Goal: Navigation & Orientation: Find specific page/section

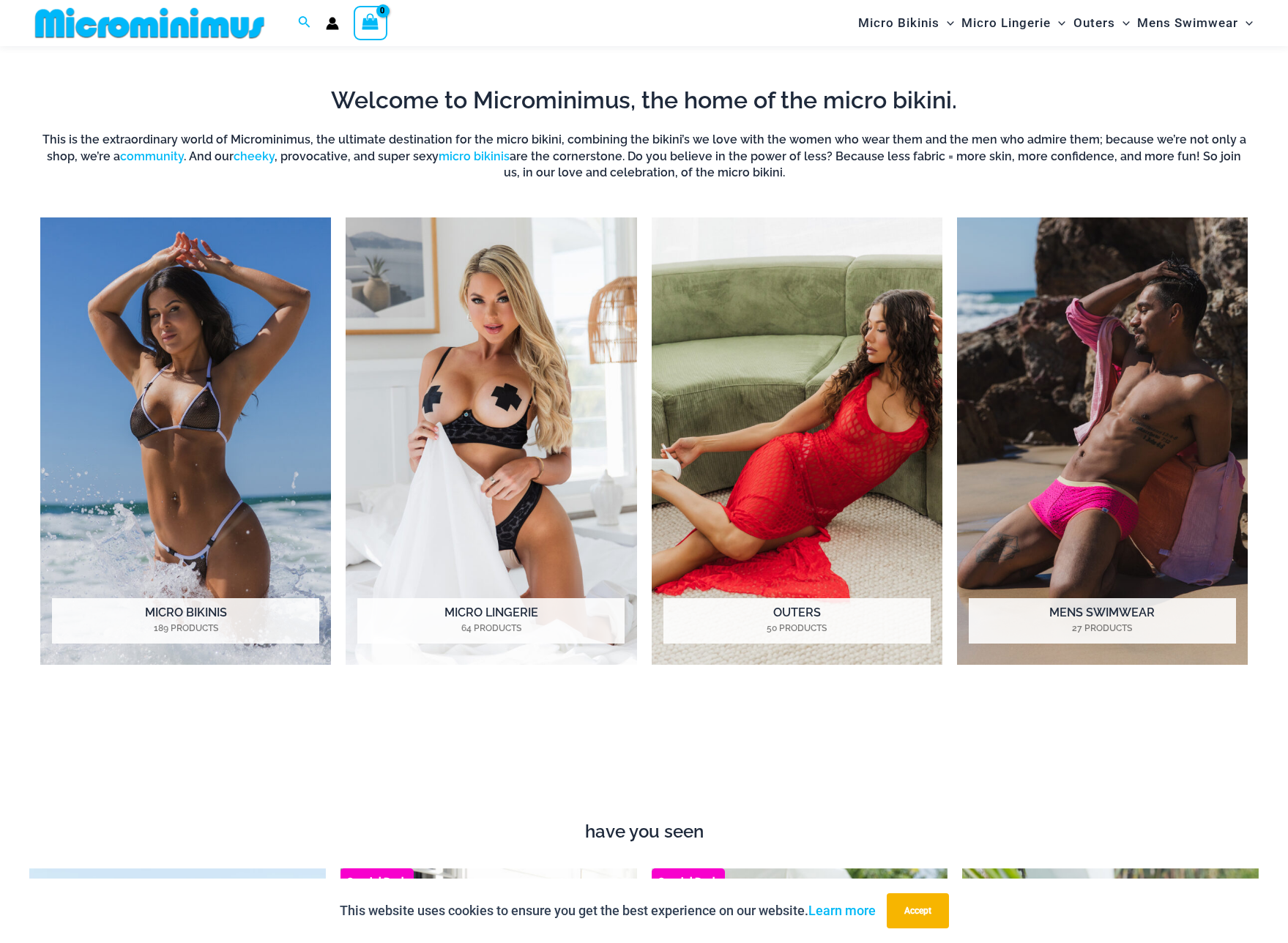
scroll to position [1104, 0]
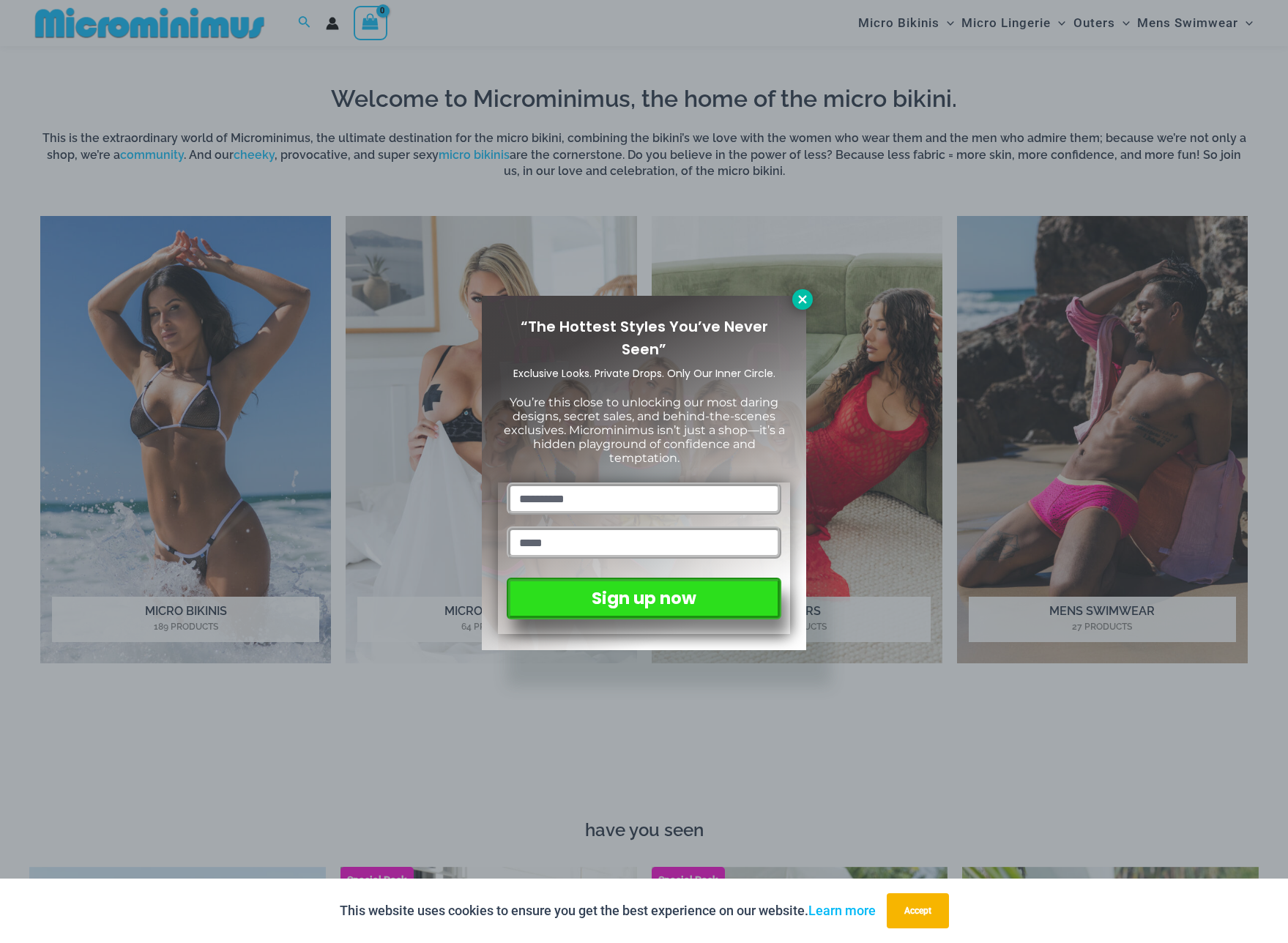
click at [806, 304] on icon at bounding box center [803, 299] width 13 height 13
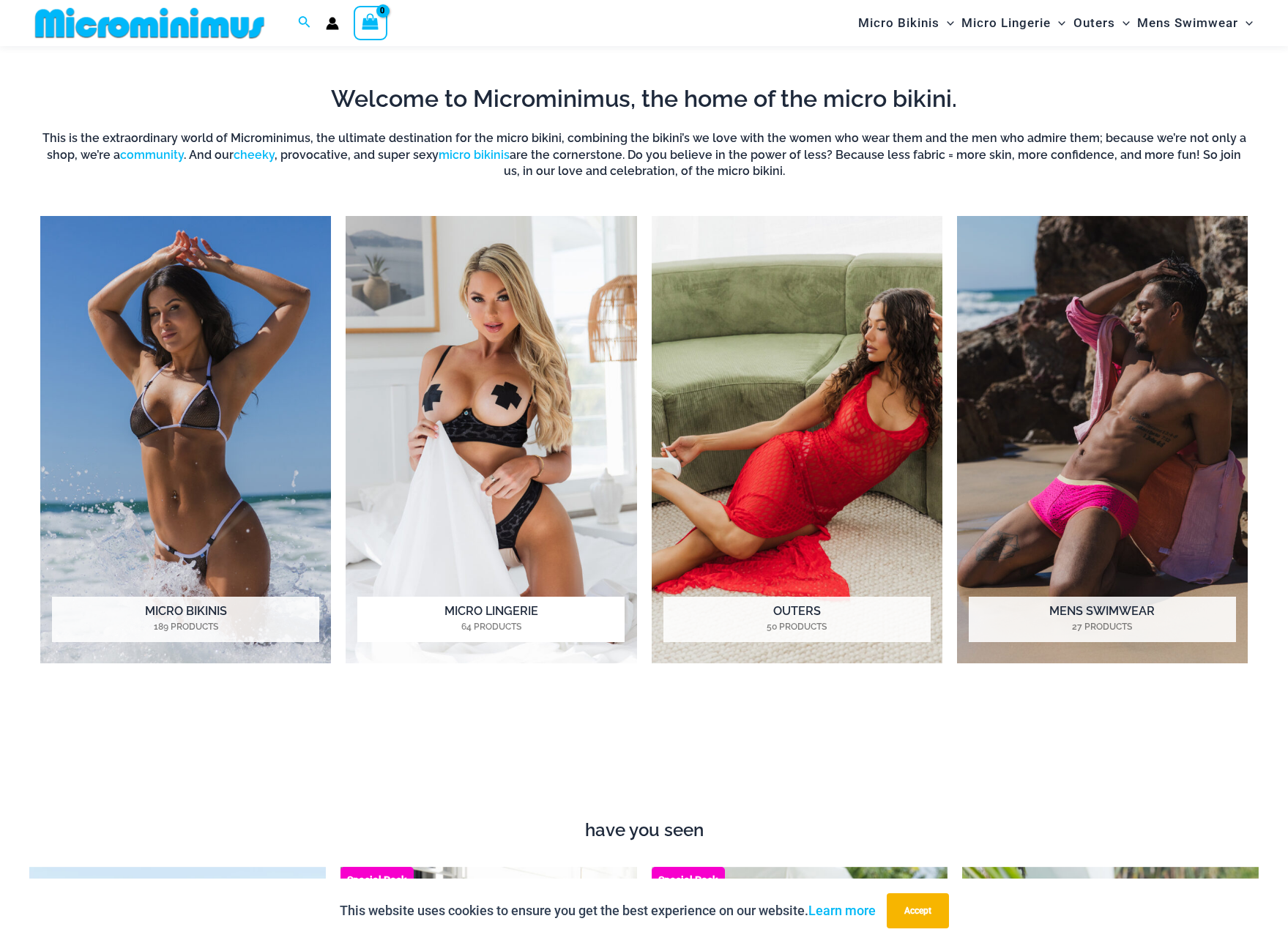
click at [496, 617] on h2 "Micro Lingerie 64 Products" at bounding box center [490, 619] width 267 height 45
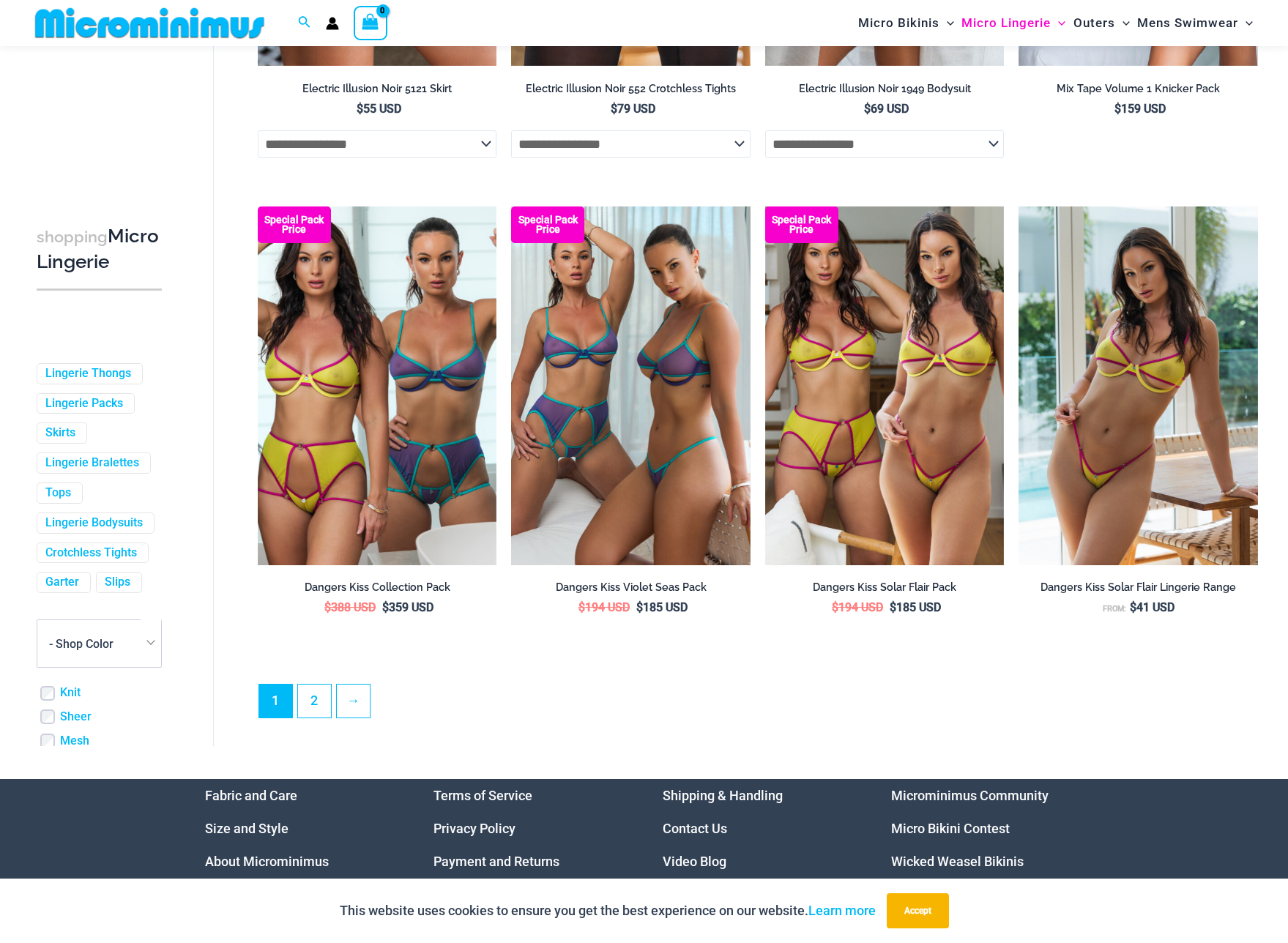
scroll to position [3527, 0]
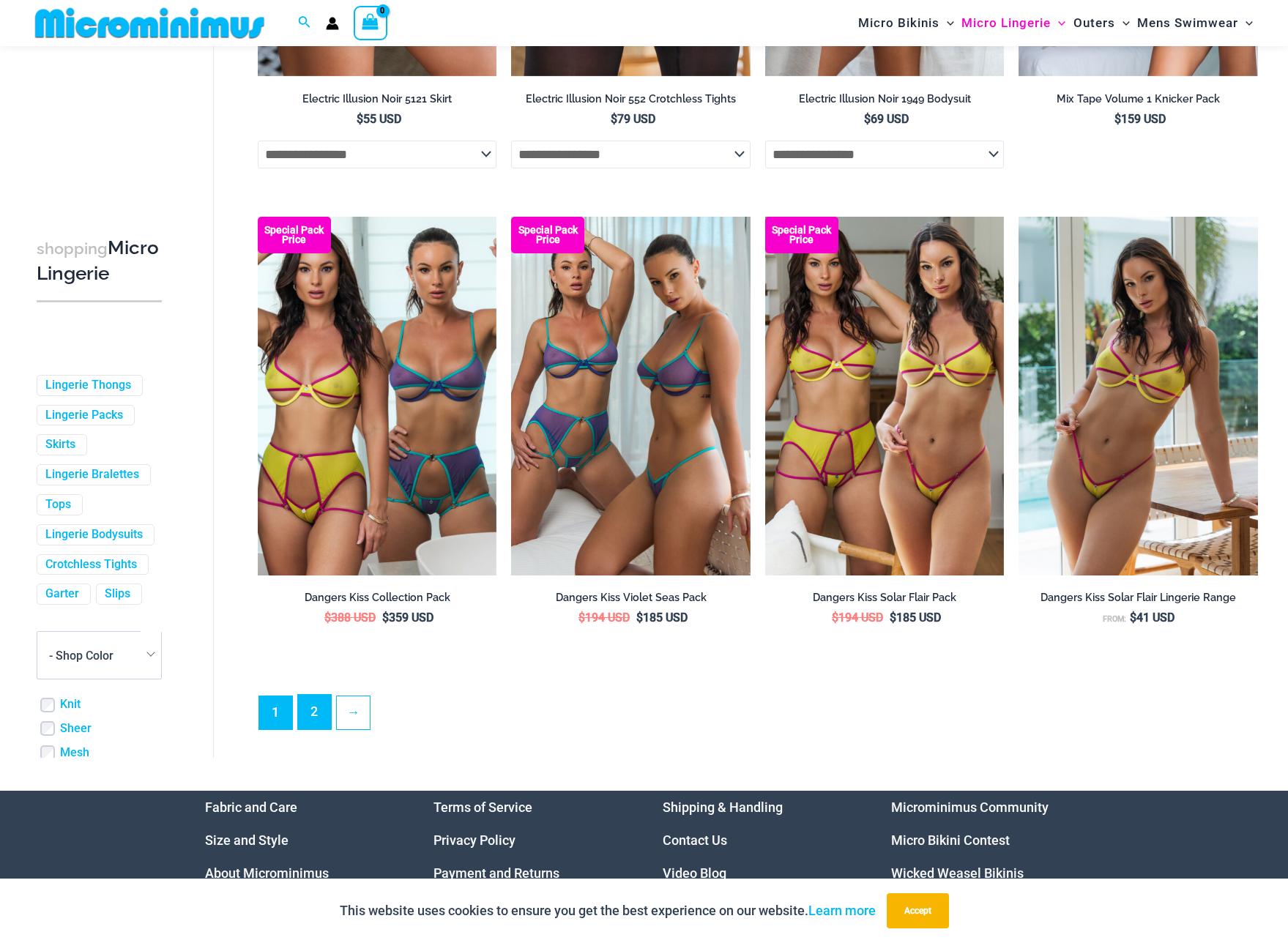
click at [319, 730] on link "2" at bounding box center [314, 712] width 33 height 34
